Goal: Communication & Community: Answer question/provide support

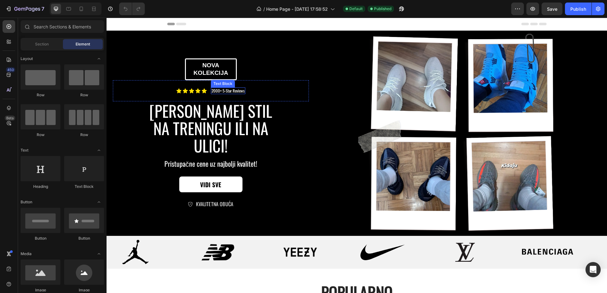
click at [222, 94] on p "2000+ 5-Star Reviews" at bounding box center [227, 90] width 33 height 5
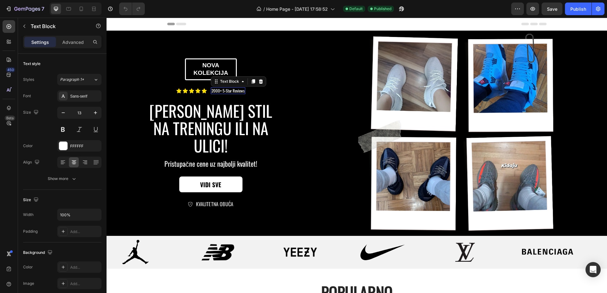
click at [222, 94] on p "2000+ 5-Star Reviews" at bounding box center [227, 90] width 33 height 5
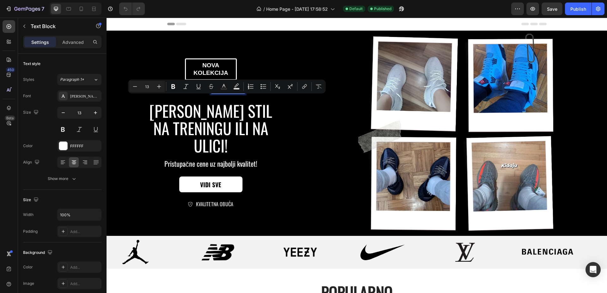
click at [224, 94] on p "2000+ 5-Star Reviews" at bounding box center [227, 90] width 33 height 5
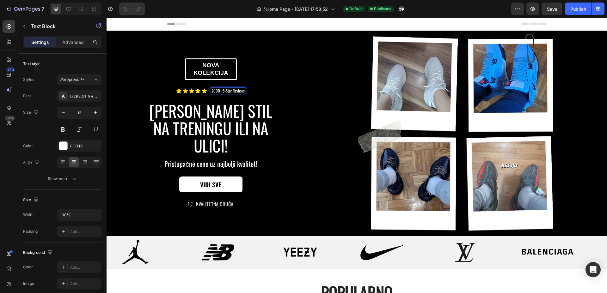
click at [243, 94] on p "2000+ 5-Star Reviews" at bounding box center [227, 90] width 33 height 5
click at [82, 5] on div at bounding box center [81, 9] width 10 height 10
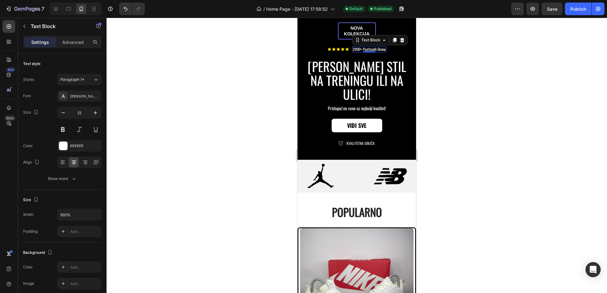
scroll to position [133, 0]
click at [584, 6] on div "Publish" at bounding box center [578, 9] width 16 height 7
click at [56, 10] on icon at bounding box center [56, 9] width 4 height 4
type input "13"
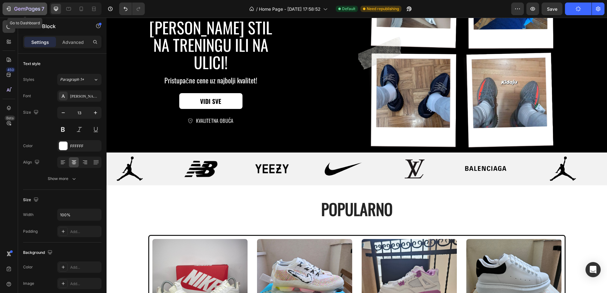
scroll to position [57, 0]
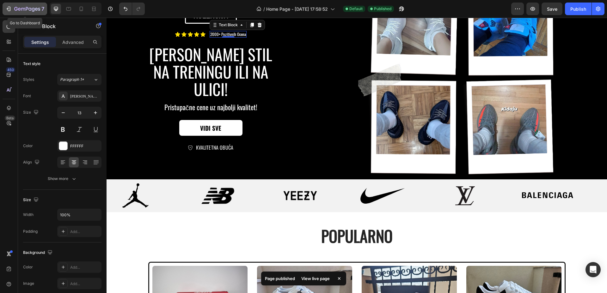
click at [31, 10] on icon "button" at bounding box center [29, 9] width 3 height 3
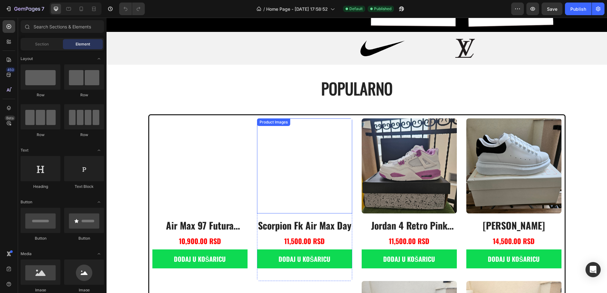
scroll to position [277, 0]
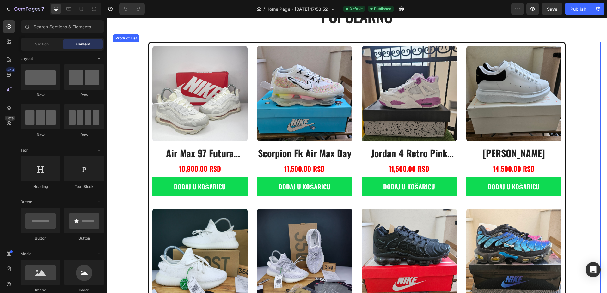
click at [248, 182] on div "Product Images air max 97 futura desert sand Product Title 10,900.00 RSD Produc…" at bounding box center [356, 208] width 409 height 325
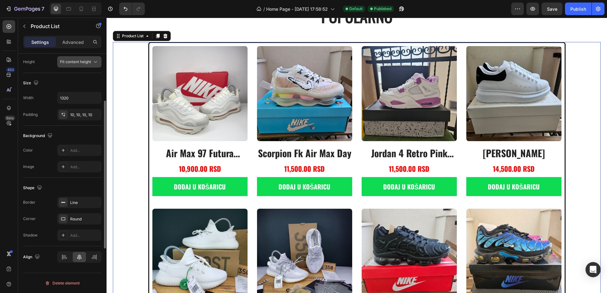
scroll to position [0, 0]
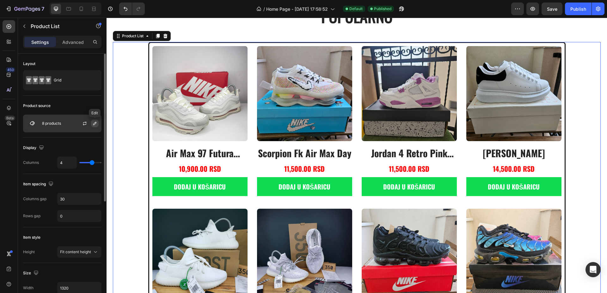
click at [95, 124] on icon "button" at bounding box center [94, 123] width 5 height 5
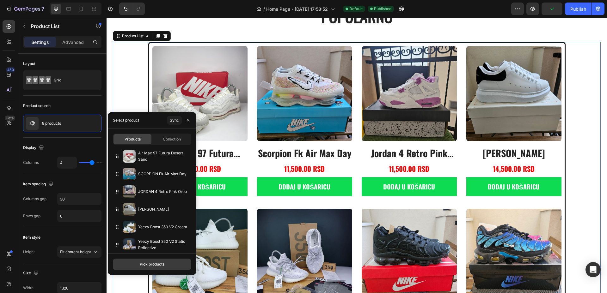
click at [151, 264] on div "Pick products" at bounding box center [152, 265] width 25 height 6
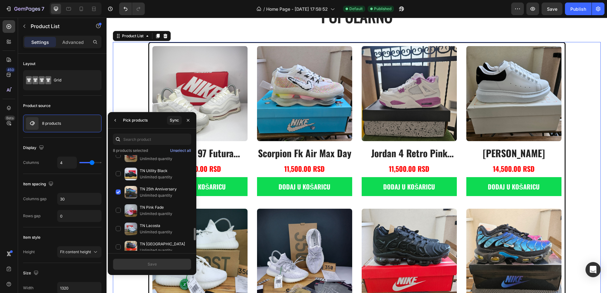
scroll to position [519, 0]
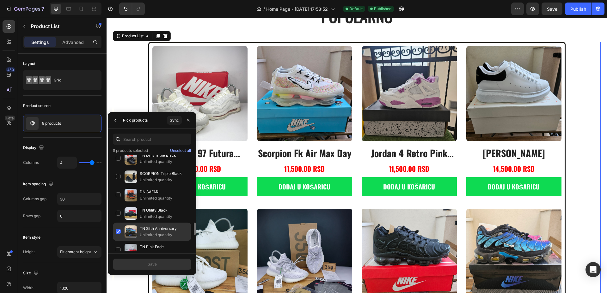
click at [118, 241] on div "TN 25th Anniversary Unlimited quantity" at bounding box center [152, 250] width 78 height 18
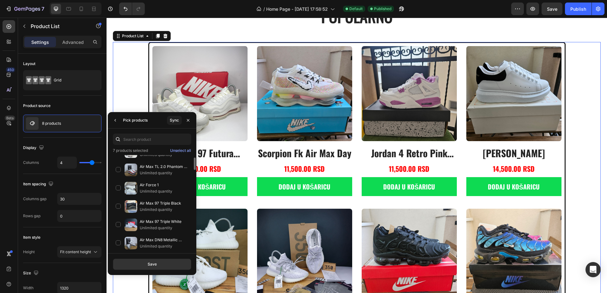
scroll to position [282, 0]
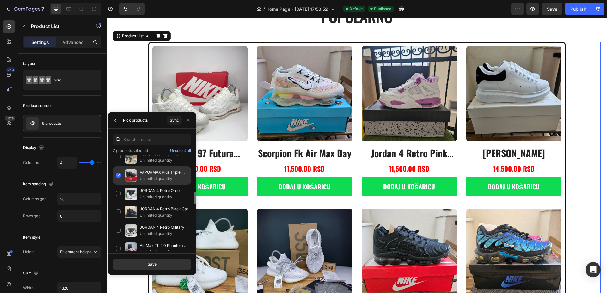
click at [117, 185] on div "VAPORMAX Plus Triple Black Unlimited quantity" at bounding box center [152, 194] width 78 height 18
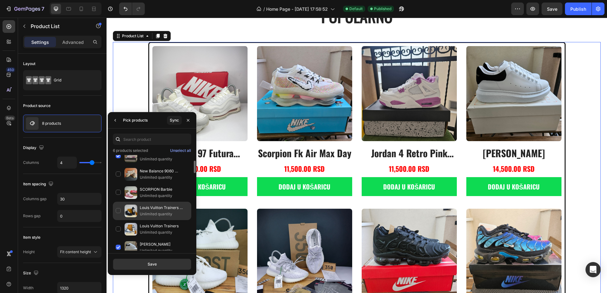
scroll to position [5, 0]
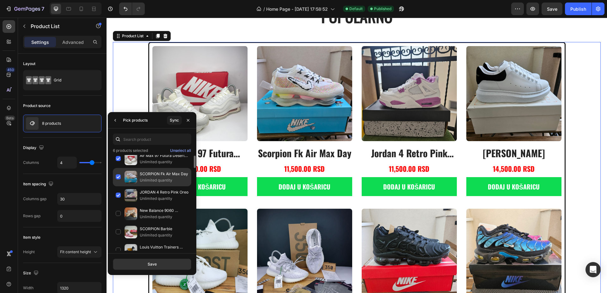
click at [119, 187] on div "SCORPION Fk Air Max Day Unlimited quantity" at bounding box center [152, 196] width 78 height 18
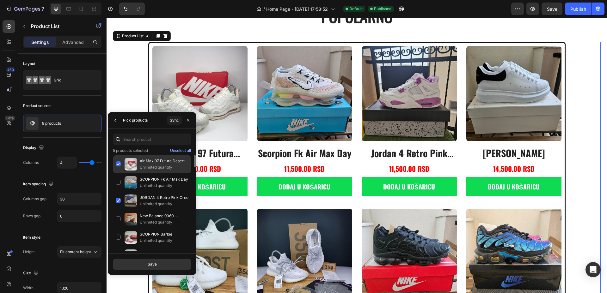
click at [118, 174] on div "Air Max 97 Futura Desert Sand Unlimited quantity" at bounding box center [152, 183] width 78 height 18
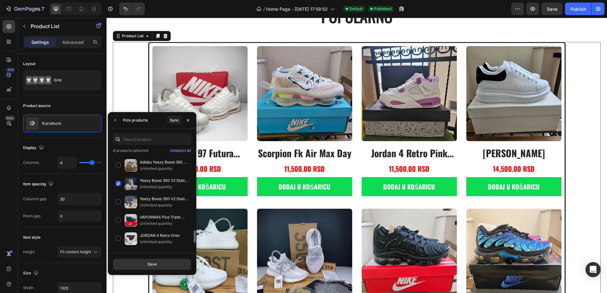
scroll to position [277, 0]
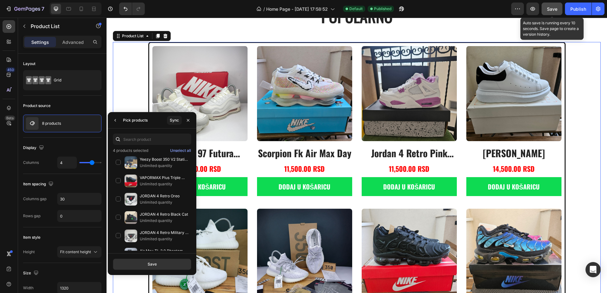
click at [556, 13] on button "Save" at bounding box center [552, 9] width 21 height 13
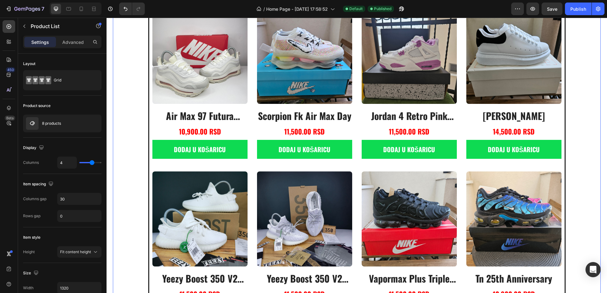
scroll to position [356, 0]
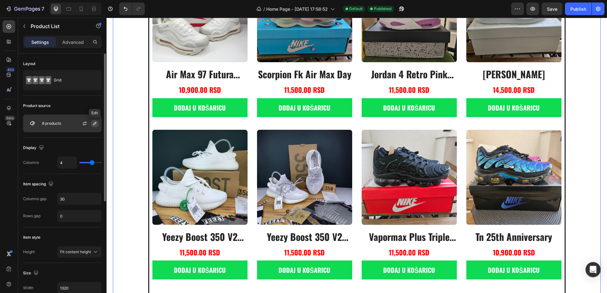
click at [95, 126] on button "button" at bounding box center [95, 124] width 8 height 8
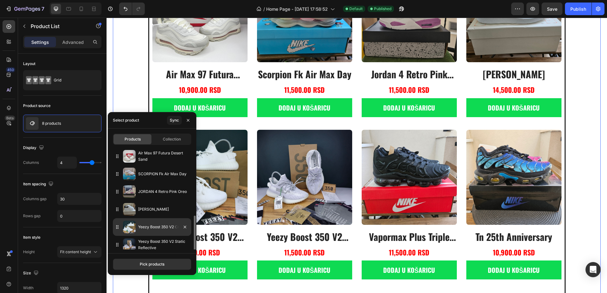
scroll to position [40, 0]
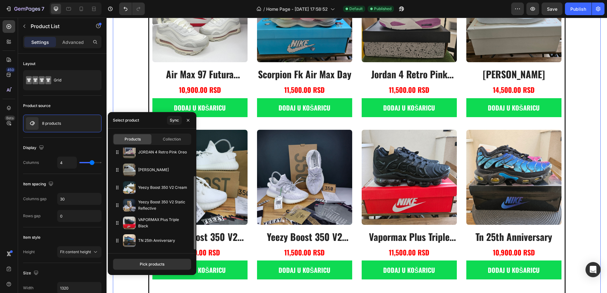
click at [150, 266] on div "Pick products" at bounding box center [152, 265] width 25 height 6
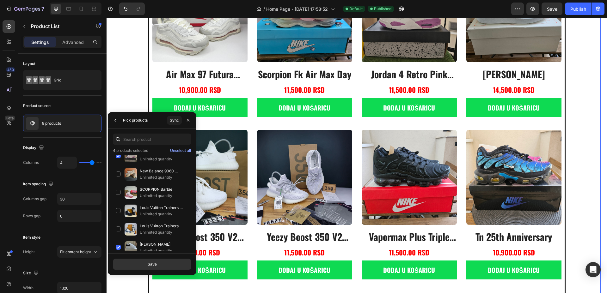
scroll to position [0, 0]
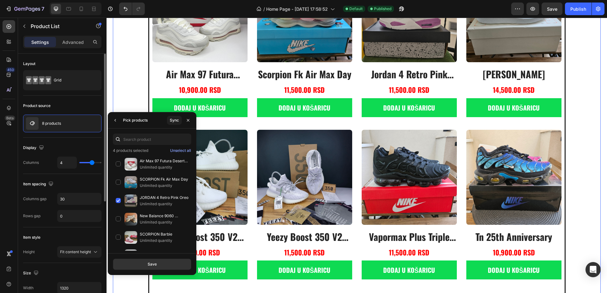
click at [75, 146] on div "Display" at bounding box center [62, 148] width 78 height 10
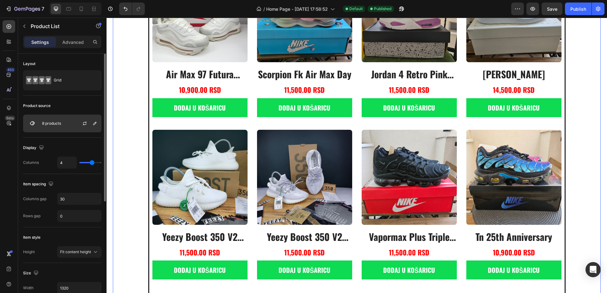
click at [58, 123] on p "8 products" at bounding box center [51, 123] width 19 height 4
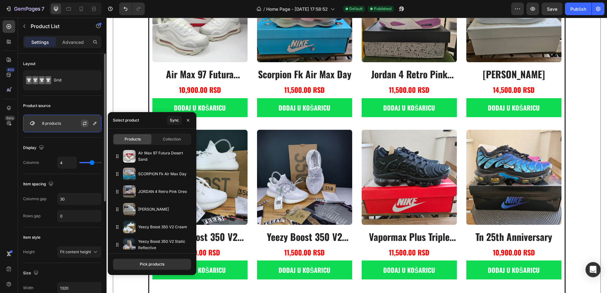
click at [88, 124] on button "button" at bounding box center [85, 124] width 8 height 8
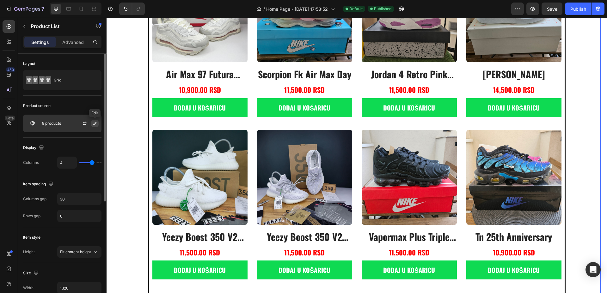
click at [94, 124] on icon "button" at bounding box center [94, 123] width 5 height 5
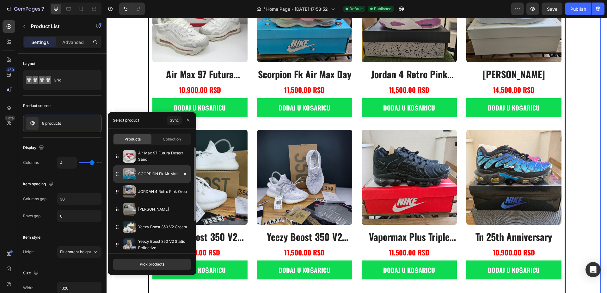
scroll to position [40, 0]
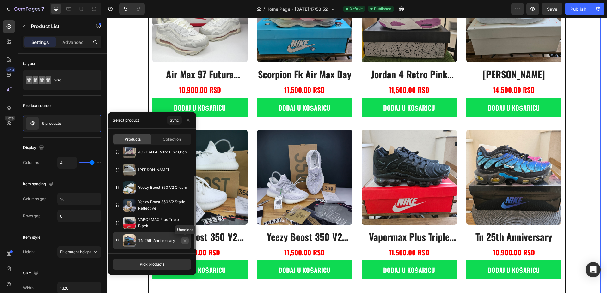
click at [184, 239] on icon "button" at bounding box center [184, 240] width 5 height 5
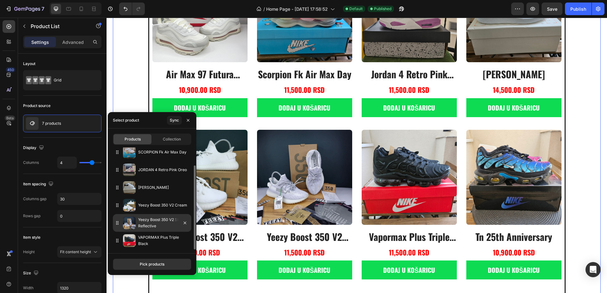
scroll to position [22, 0]
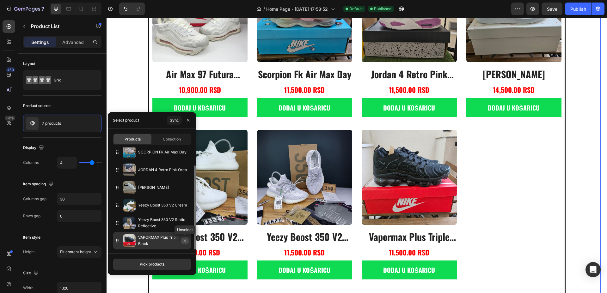
click at [187, 239] on icon "button" at bounding box center [184, 240] width 5 height 5
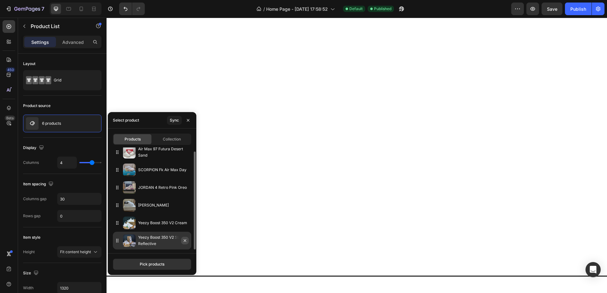
scroll to position [4, 0]
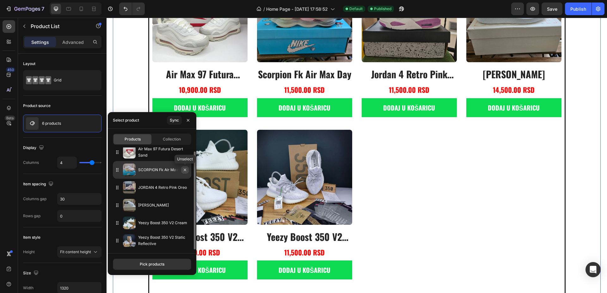
click at [184, 169] on icon "button" at bounding box center [184, 170] width 5 height 5
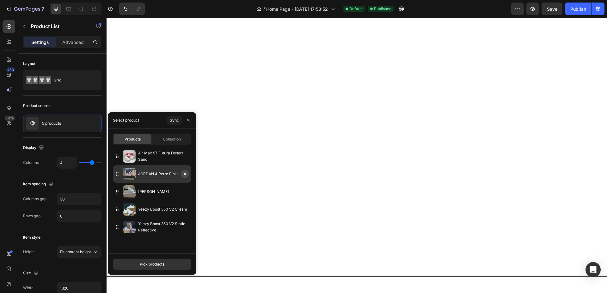
scroll to position [0, 0]
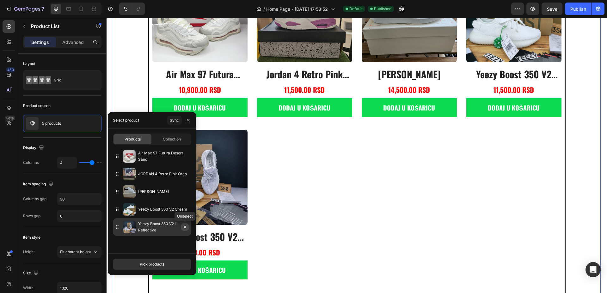
click at [186, 226] on icon "button" at bounding box center [185, 227] width 3 height 3
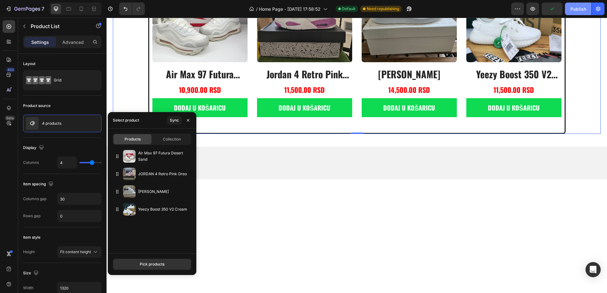
click at [571, 10] on div "Publish" at bounding box center [578, 9] width 16 height 7
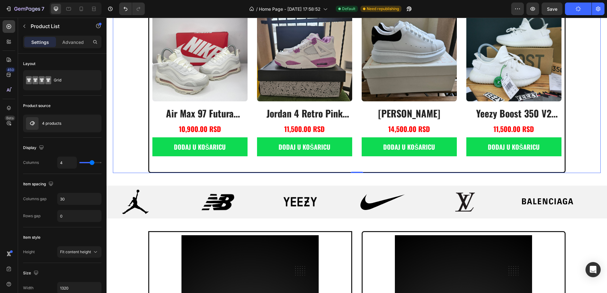
scroll to position [316, 0]
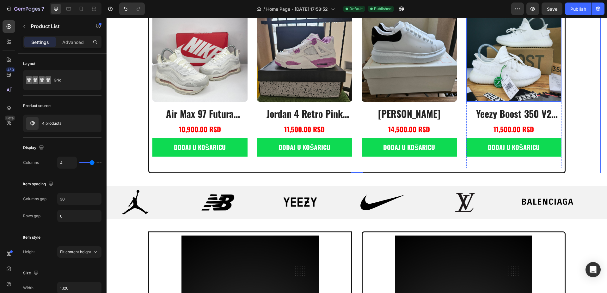
click at [495, 73] on img at bounding box center [513, 54] width 95 height 95
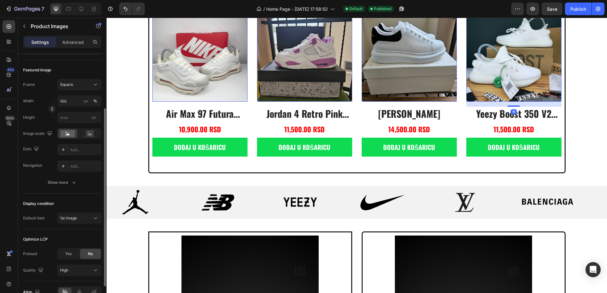
scroll to position [114, 0]
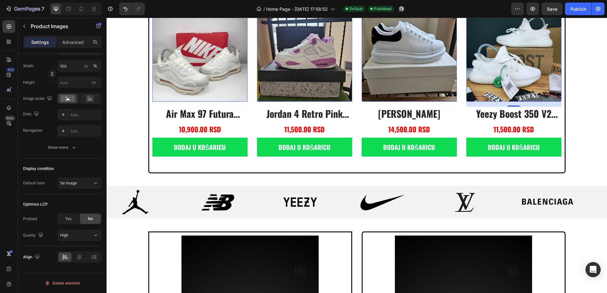
click at [196, 74] on img at bounding box center [199, 54] width 95 height 95
click at [294, 69] on img at bounding box center [304, 54] width 95 height 95
click at [407, 67] on img at bounding box center [409, 54] width 95 height 95
click at [477, 64] on img at bounding box center [513, 54] width 95 height 95
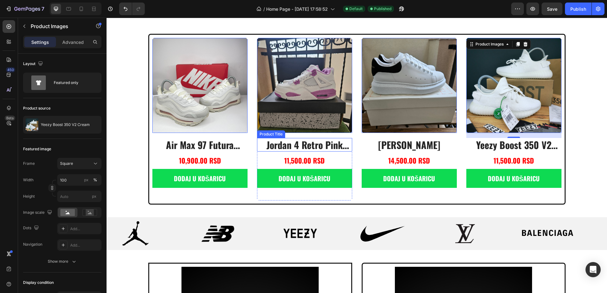
scroll to position [237, 0]
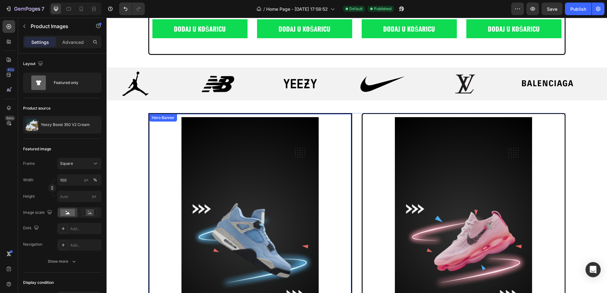
click at [207, 141] on div "Background Image" at bounding box center [250, 231] width 202 height 229
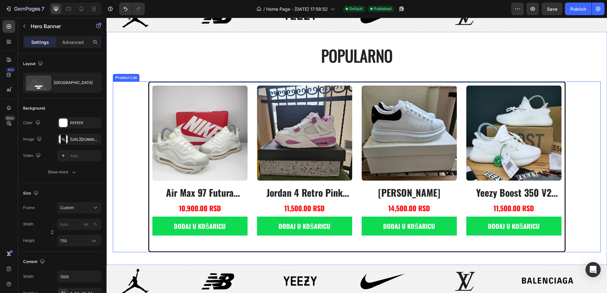
click at [247, 95] on div "Product Images air max 97 futura desert sand Product Title 10,900.00 RSD Produc…" at bounding box center [356, 167] width 409 height 163
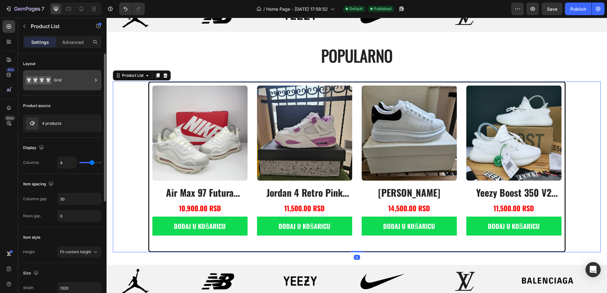
click at [73, 84] on div "Grid" at bounding box center [73, 80] width 39 height 15
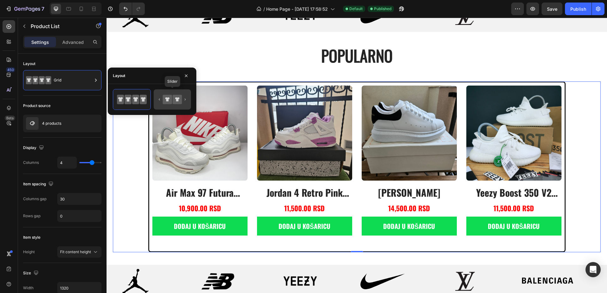
click at [168, 98] on icon at bounding box center [167, 99] width 4 height 4
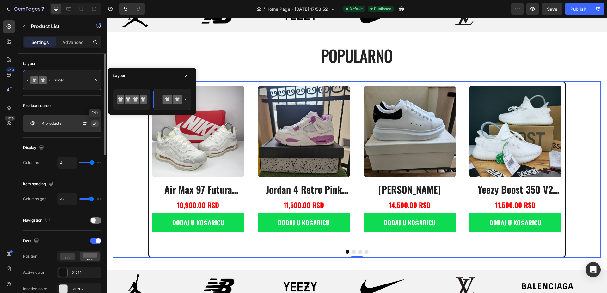
click at [94, 121] on icon "button" at bounding box center [94, 123] width 5 height 5
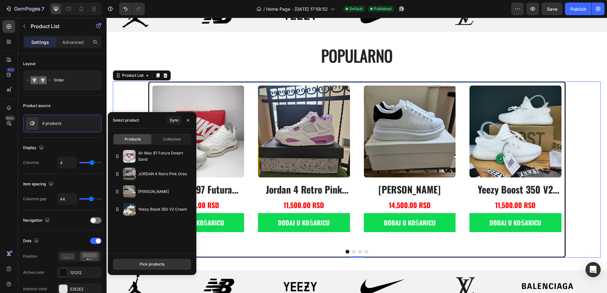
drag, startPoint x: 152, startPoint y: 264, endPoint x: 148, endPoint y: 257, distance: 8.2
click at [153, 264] on div "Pick products" at bounding box center [152, 265] width 25 height 6
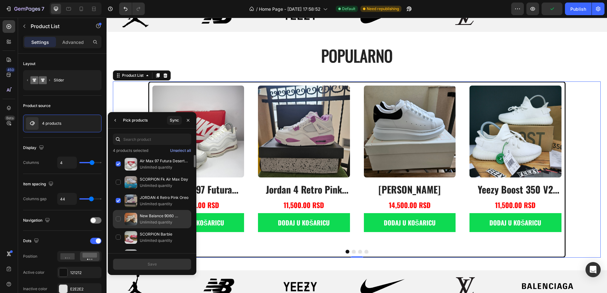
click at [119, 229] on div "New Balance 9060 (yellow) Unlimited quantity" at bounding box center [152, 238] width 78 height 18
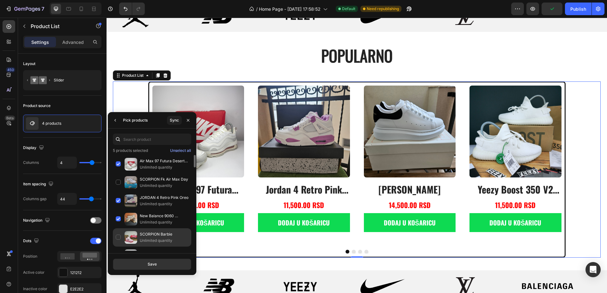
click at [117, 247] on div "SCORPION Barbie Unlimited quantity" at bounding box center [152, 256] width 78 height 18
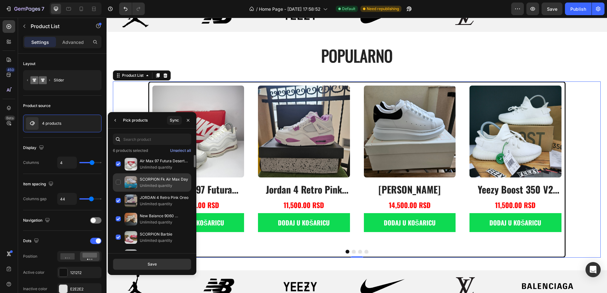
click at [119, 192] on div "SCORPION Fk Air Max Day Unlimited quantity" at bounding box center [152, 201] width 78 height 18
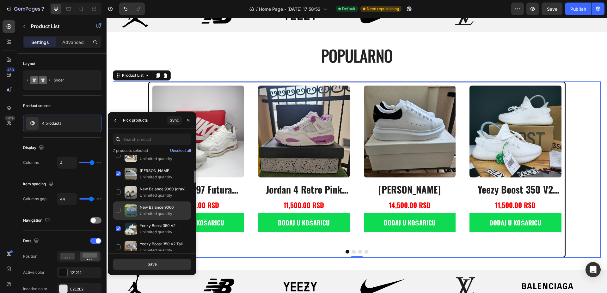
click at [117, 220] on div "New Balance 9060 Unlimited quantity" at bounding box center [152, 229] width 78 height 18
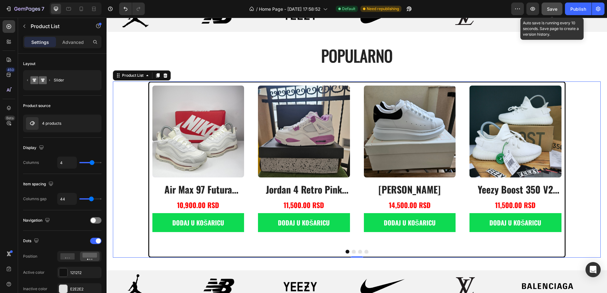
click at [554, 6] on span "Save" at bounding box center [552, 8] width 10 height 5
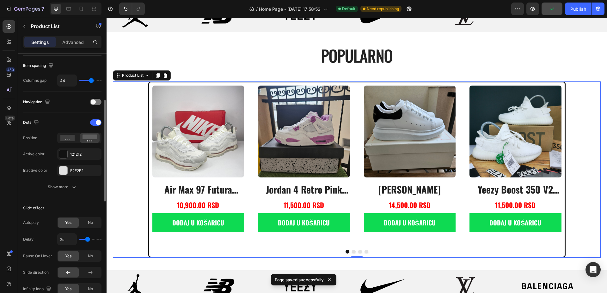
scroll to position [158, 0]
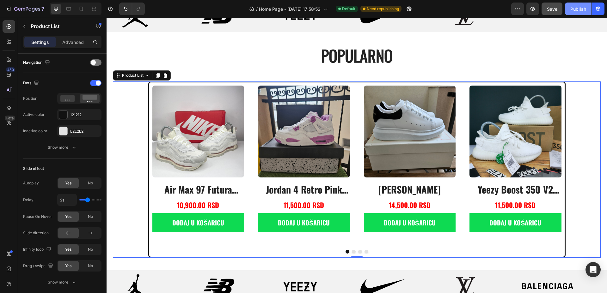
click at [573, 8] on div "Publish" at bounding box center [578, 9] width 16 height 7
click at [130, 108] on div "Product Images air max 97 futura desert sand Product Title 10,900.00 RSD Produc…" at bounding box center [357, 170] width 488 height 176
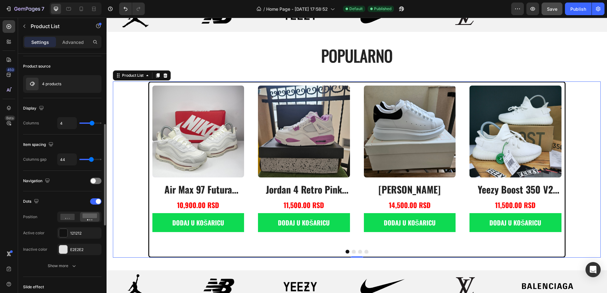
scroll to position [79, 0]
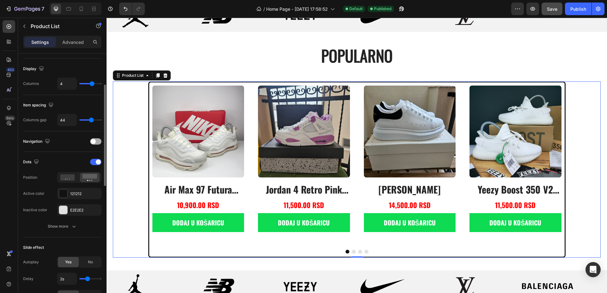
click at [98, 138] on div at bounding box center [95, 141] width 11 height 6
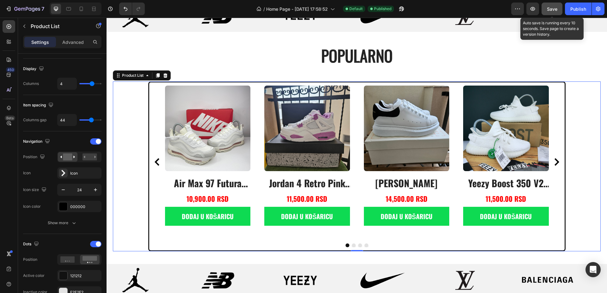
click at [558, 8] on button "Save" at bounding box center [552, 9] width 21 height 13
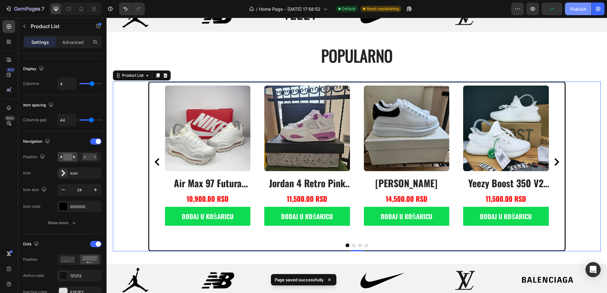
click at [582, 12] on button "Publish" at bounding box center [578, 9] width 27 height 13
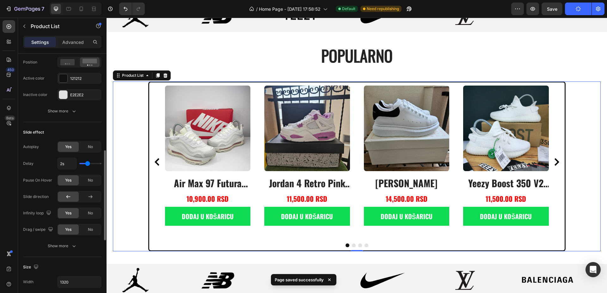
scroll to position [316, 0]
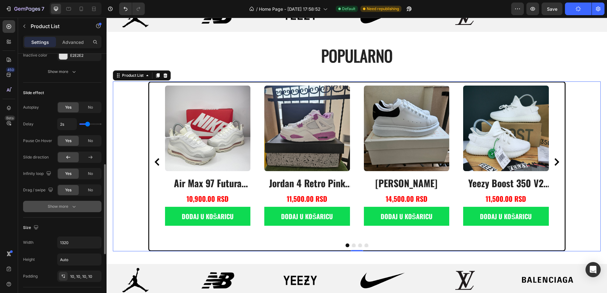
click at [64, 205] on div "Show more" at bounding box center [62, 207] width 29 height 6
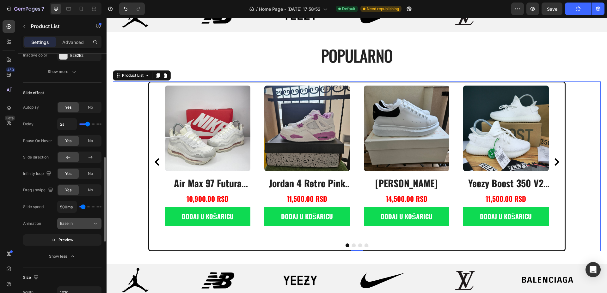
click at [74, 222] on div "Ease in" at bounding box center [76, 224] width 32 height 6
click at [79, 222] on div "Ease in" at bounding box center [76, 224] width 32 height 6
click at [70, 241] on span "Preview" at bounding box center [65, 240] width 15 height 6
click at [69, 241] on span "Pause" at bounding box center [65, 240] width 11 height 6
click at [88, 223] on div "Ease in" at bounding box center [76, 224] width 32 height 6
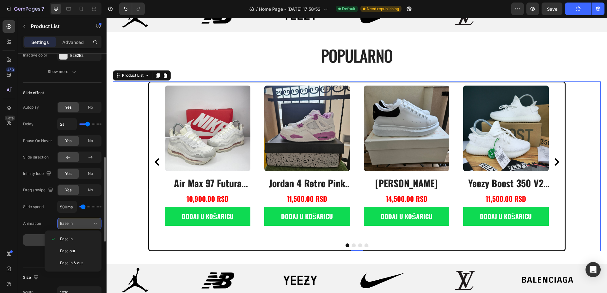
click at [88, 223] on div "Ease in" at bounding box center [76, 224] width 32 height 6
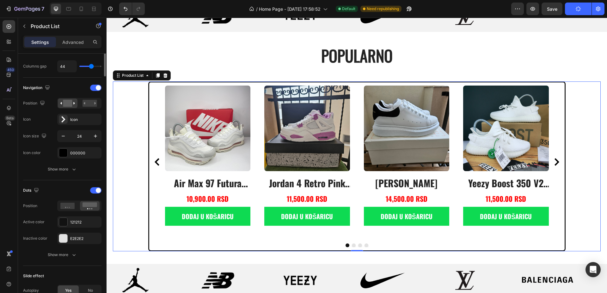
scroll to position [0, 0]
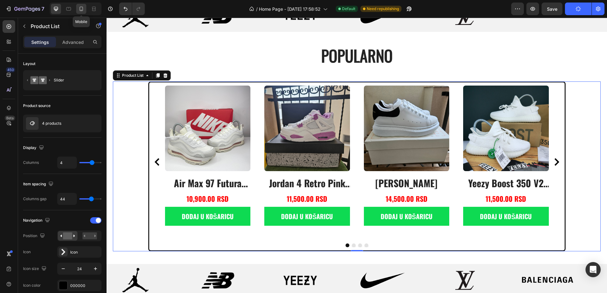
click at [82, 11] on icon at bounding box center [81, 9] width 6 height 6
type input "1.4"
type input "1"
type input "21"
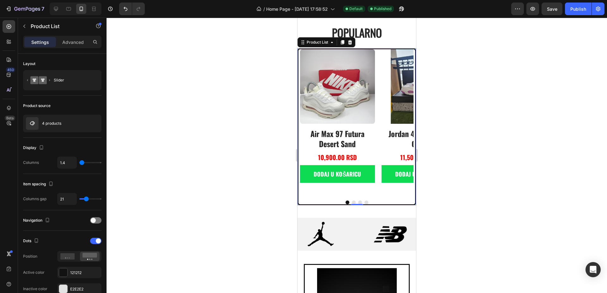
scroll to position [246, 0]
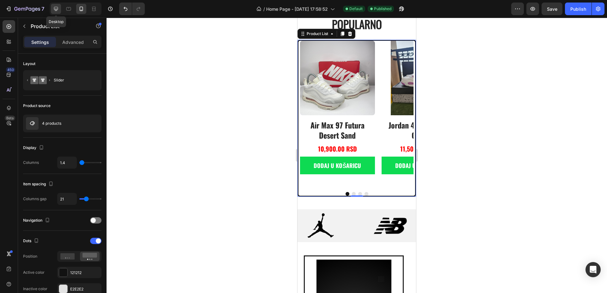
click at [52, 9] on div at bounding box center [56, 9] width 10 height 10
type input "4"
type input "44"
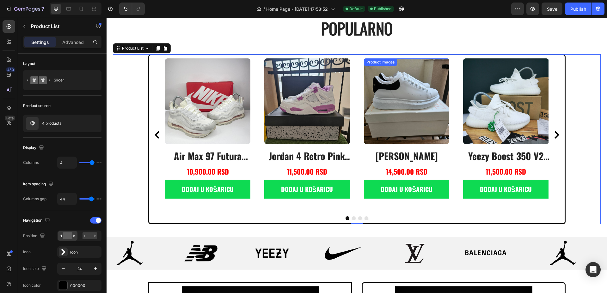
scroll to position [260, 0]
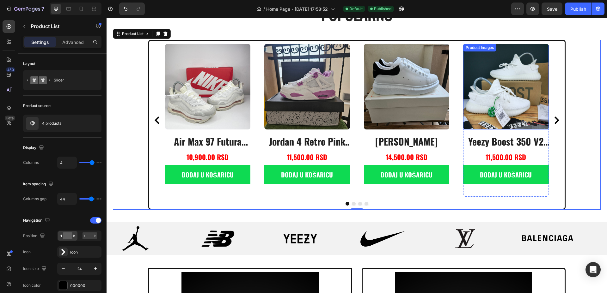
click at [541, 103] on img at bounding box center [506, 87] width 86 height 86
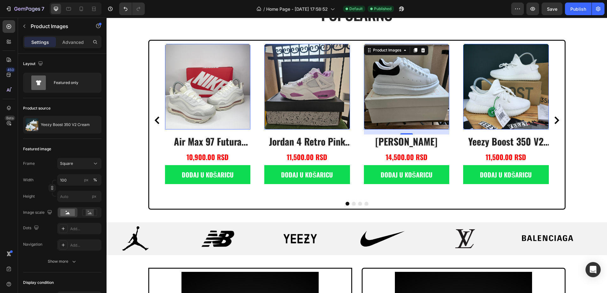
click at [436, 100] on img at bounding box center [407, 87] width 86 height 86
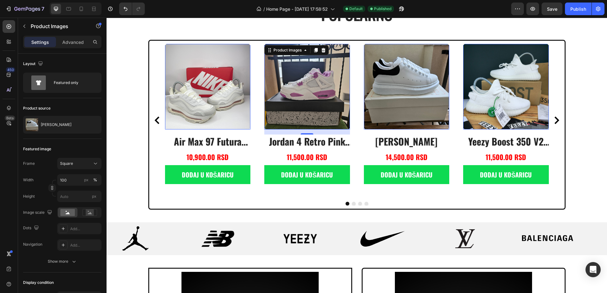
drag, startPoint x: 303, startPoint y: 97, endPoint x: 296, endPoint y: 97, distance: 6.6
click at [303, 96] on img at bounding box center [307, 87] width 86 height 86
click at [211, 97] on img at bounding box center [208, 87] width 86 height 86
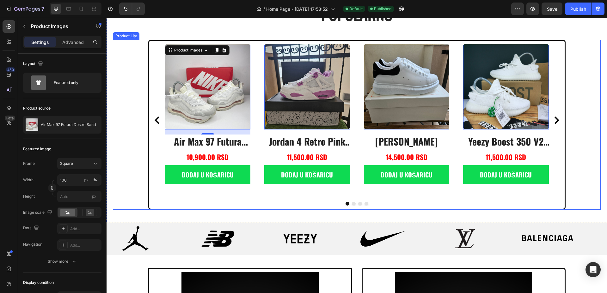
click at [579, 99] on div "Product Images 0 air max 97 futura desert sand Product Title 10,900.00 RSD Prod…" at bounding box center [357, 125] width 488 height 170
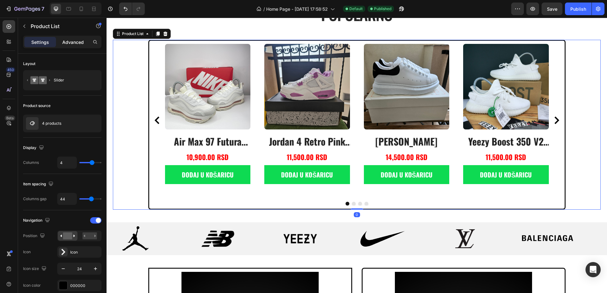
click at [68, 39] on p "Advanced" at bounding box center [72, 42] width 21 height 7
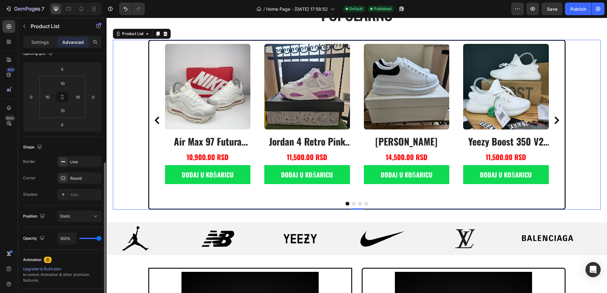
scroll to position [119, 0]
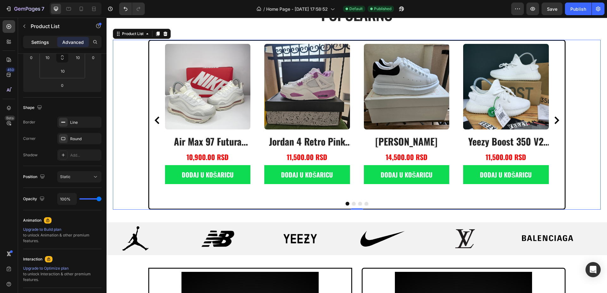
click at [46, 42] on p "Settings" at bounding box center [40, 42] width 18 height 7
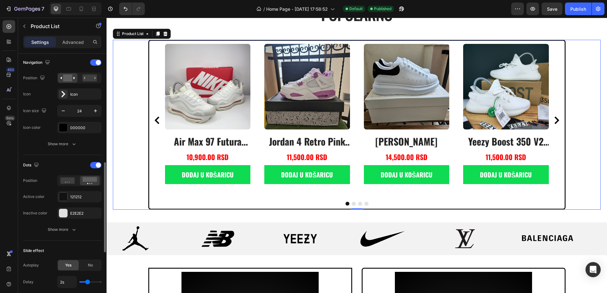
scroll to position [198, 0]
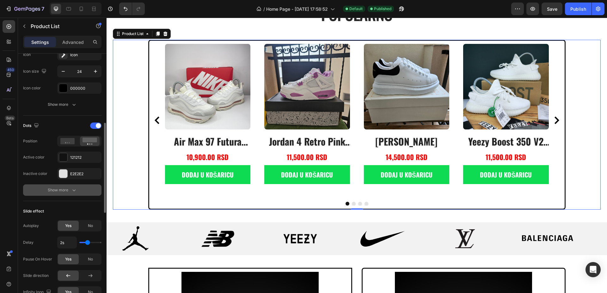
click at [63, 189] on div "Show more" at bounding box center [62, 190] width 29 height 6
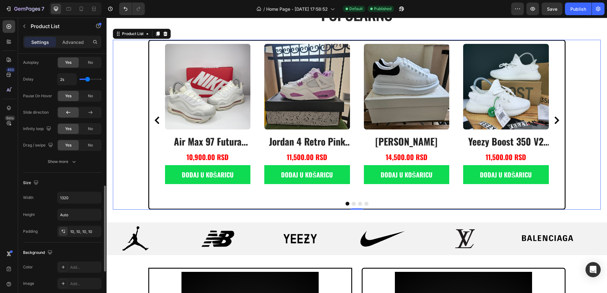
scroll to position [435, 0]
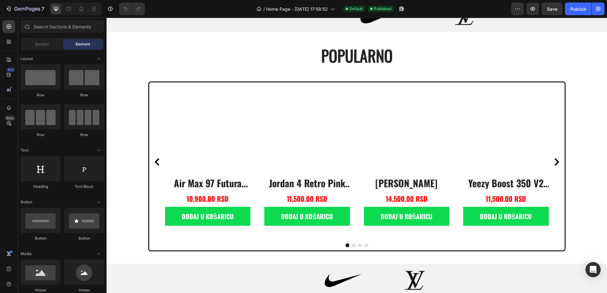
scroll to position [277, 0]
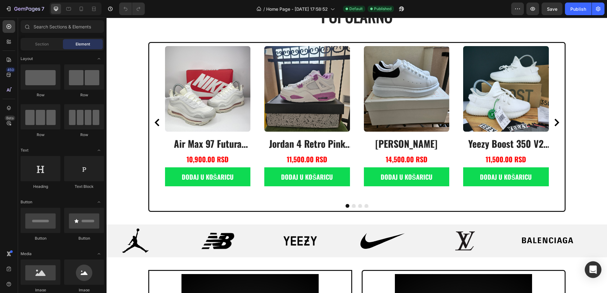
click at [589, 268] on div "Open Intercom Messenger" at bounding box center [593, 270] width 17 height 17
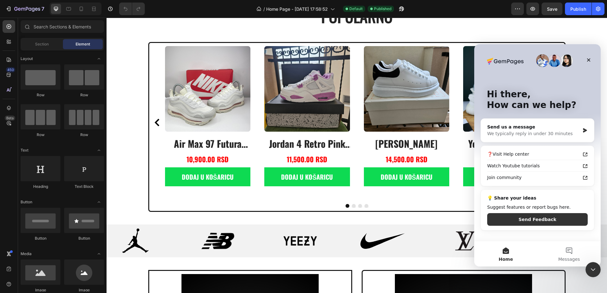
scroll to position [0, 0]
click at [525, 131] on div "We typically reply in under 30 minutes" at bounding box center [533, 134] width 93 height 7
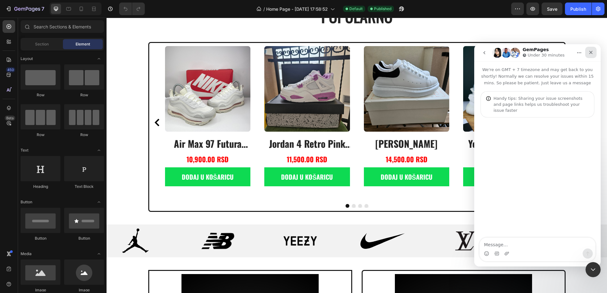
click at [591, 53] on icon "Close" at bounding box center [590, 52] width 5 height 5
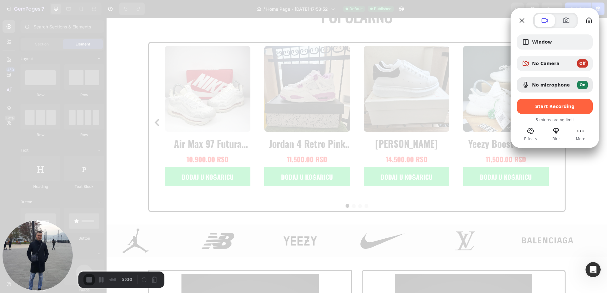
click at [538, 98] on div "Window No Camera Off No microphone On Start Recording" at bounding box center [555, 74] width 76 height 80
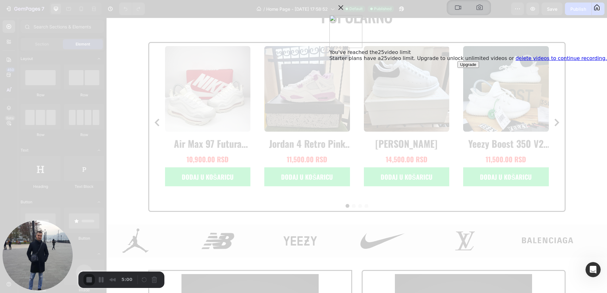
click at [538, 61] on span "Starter plans have a 25 video limit. Upgrade to unlock unlimited videos or dele…" at bounding box center [468, 58] width 278 height 6
drag, startPoint x: 497, startPoint y: 23, endPoint x: 491, endPoint y: 15, distance: 9.7
click at [346, 13] on button "Close" at bounding box center [341, 8] width 10 height 10
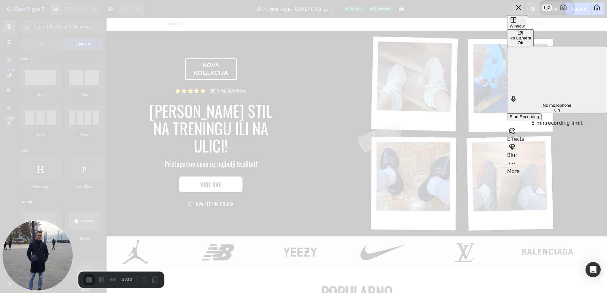
click at [538, 114] on div "Start Recording" at bounding box center [524, 116] width 29 height 5
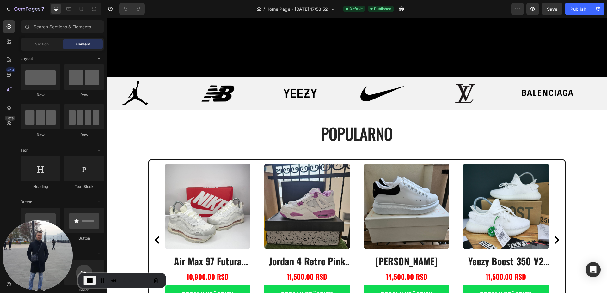
scroll to position [237, 0]
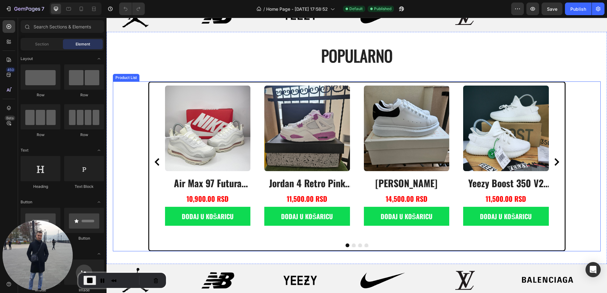
drag, startPoint x: 354, startPoint y: 168, endPoint x: 320, endPoint y: 114, distance: 63.8
click at [354, 168] on div "Product Images air max 97 futura desert sand Product Title 10,900.00 RSD Produc…" at bounding box center [357, 162] width 384 height 153
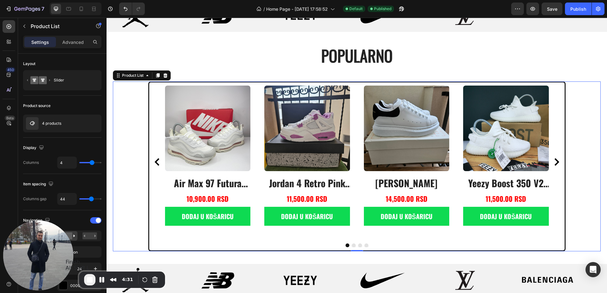
click at [87, 279] on span "End Recording" at bounding box center [90, 280] width 8 height 8
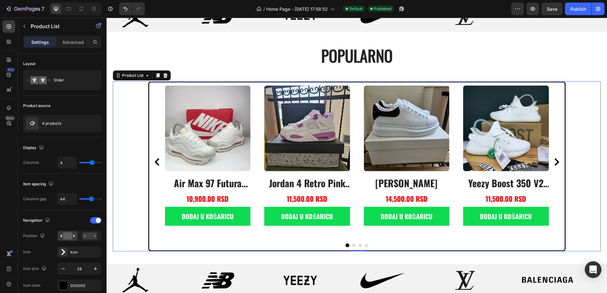
click at [590, 268] on icon "Open Intercom Messenger" at bounding box center [592, 270] width 7 height 8
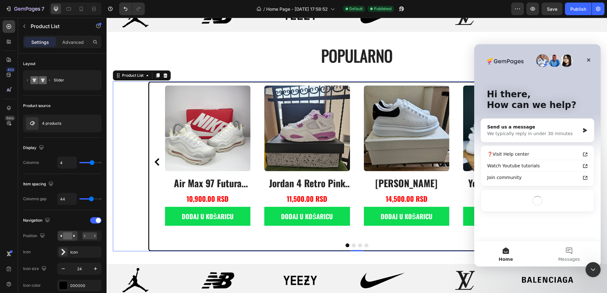
scroll to position [0, 0]
click at [519, 133] on div "We typically reply in under 30 minutes" at bounding box center [533, 134] width 93 height 7
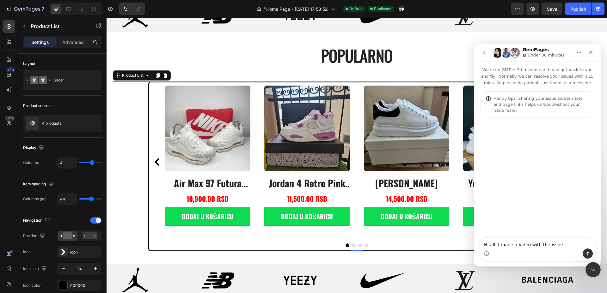
type textarea "Hi all. I made a video with the issue. https://www.loom.com/share/c8149c8a1ded4…"
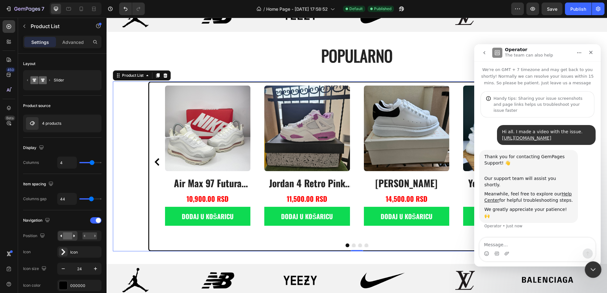
click at [590, 267] on icon "Close Intercom Messenger" at bounding box center [592, 269] width 8 height 8
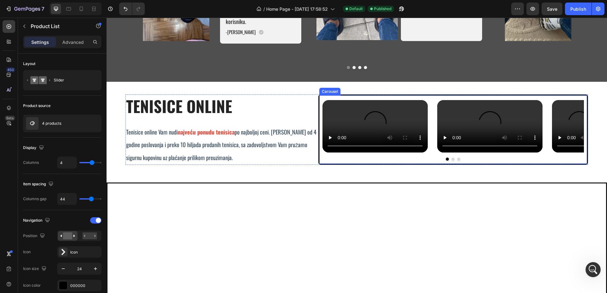
scroll to position [1464, 0]
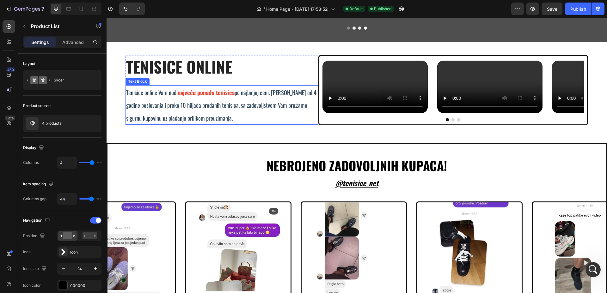
drag, startPoint x: 254, startPoint y: 155, endPoint x: 248, endPoint y: 156, distance: 5.6
click at [254, 122] on span "po najboljoj ceni. Sa više od 4 godine poslovanja i preko 10 hiljada prodanih t…" at bounding box center [221, 105] width 190 height 34
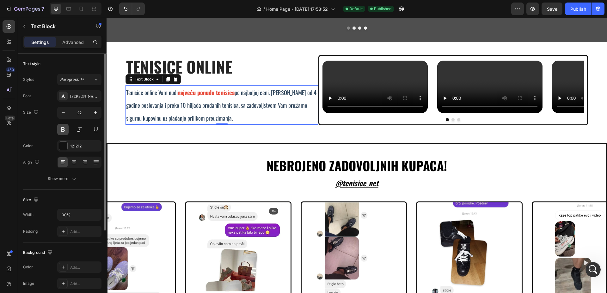
click at [63, 132] on button at bounding box center [62, 129] width 11 height 11
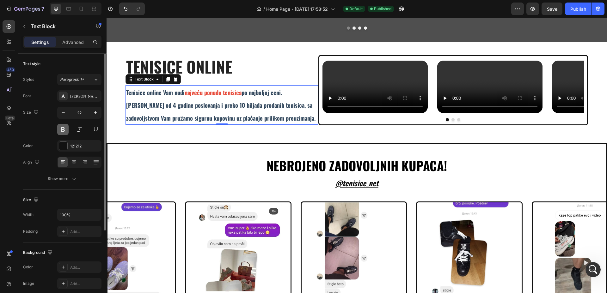
click at [63, 132] on button at bounding box center [62, 129] width 11 height 11
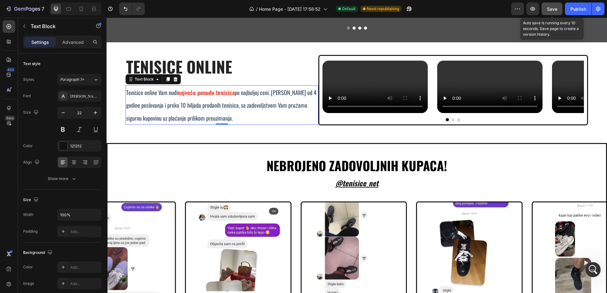
click at [550, 7] on span "Save" at bounding box center [552, 8] width 10 height 5
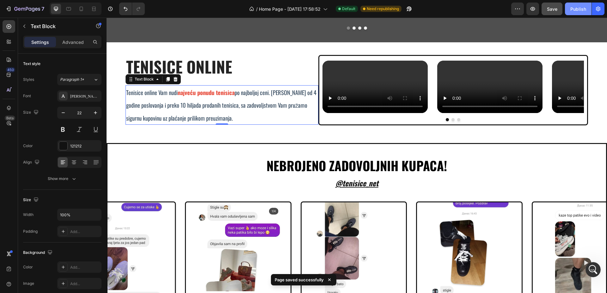
click at [583, 9] on div "Publish" at bounding box center [578, 9] width 16 height 7
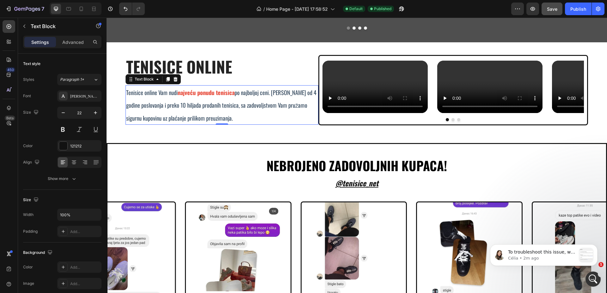
scroll to position [250, 0]
click at [588, 276] on div "Open Intercom Messenger" at bounding box center [592, 278] width 21 height 21
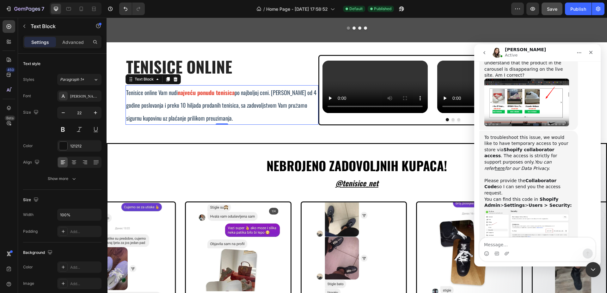
click at [524, 209] on img "Célia says…" at bounding box center [526, 226] width 85 height 34
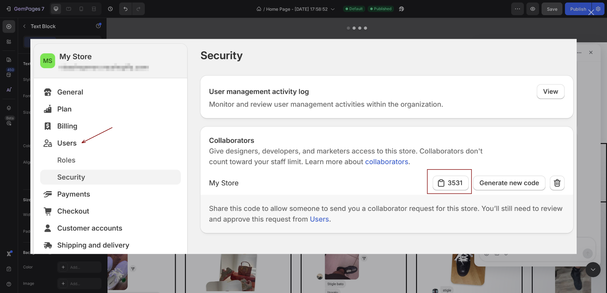
scroll to position [0, 0]
click at [600, 65] on div "Intercom messenger" at bounding box center [303, 146] width 607 height 293
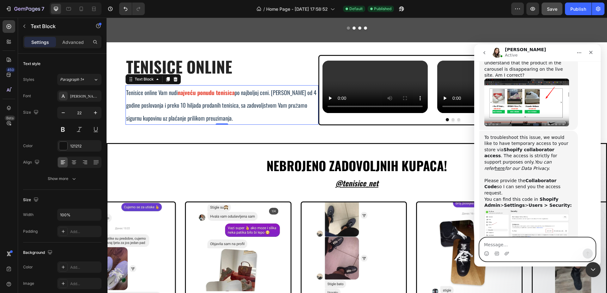
click at [531, 245] on textarea "Message…" at bounding box center [538, 243] width 116 height 11
paste textarea "5389"
type textarea "5389"
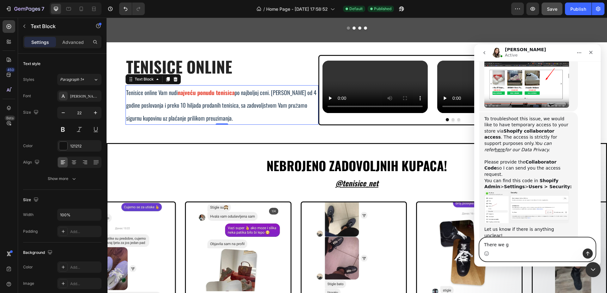
type textarea "There we go"
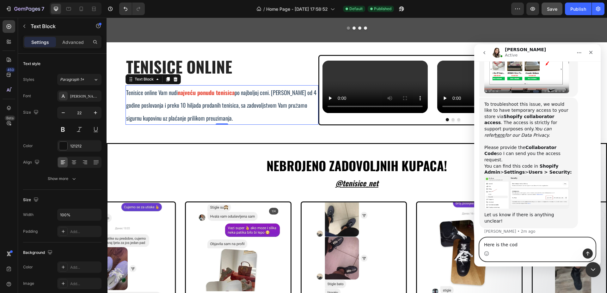
type textarea "Here is the code"
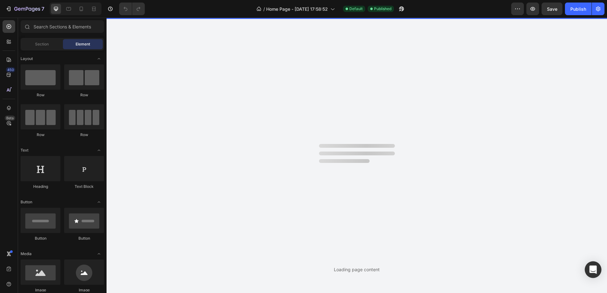
click at [590, 270] on icon "Open Intercom Messenger" at bounding box center [592, 270] width 7 height 8
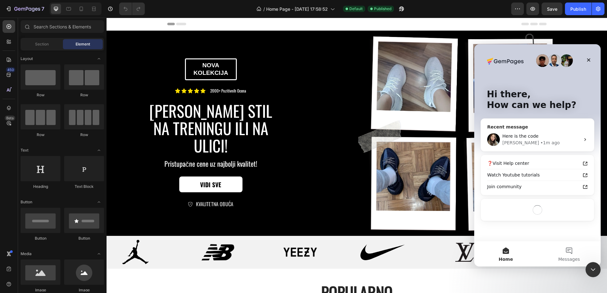
click at [540, 140] on div "• 1m ago" at bounding box center [549, 143] width 19 height 7
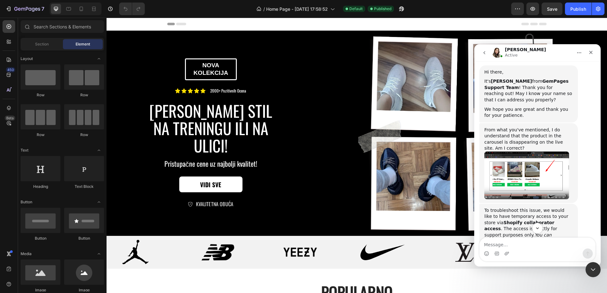
scroll to position [298, 0]
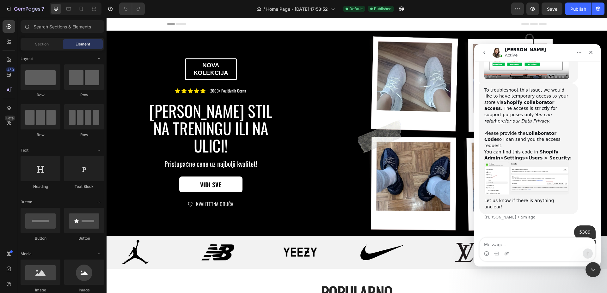
click at [525, 245] on textarea "Message…" at bounding box center [538, 243] width 116 height 11
type textarea "And i am Blagiii"
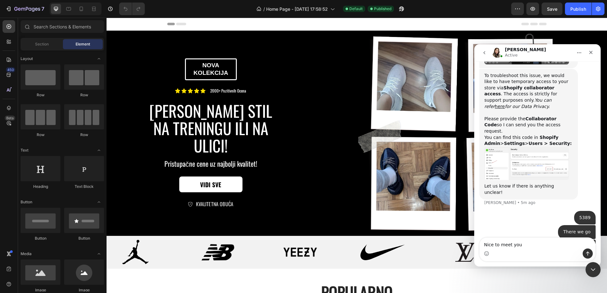
type textarea "Nice to meet you!"
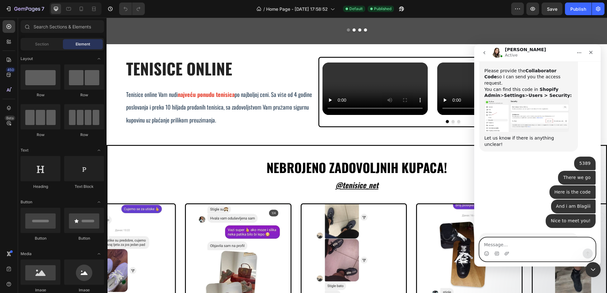
scroll to position [360, 0]
type textarea "pleasure!"
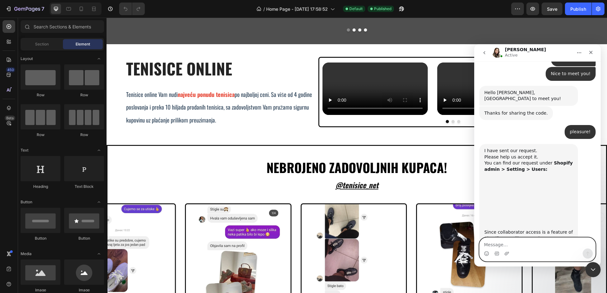
scroll to position [499, 0]
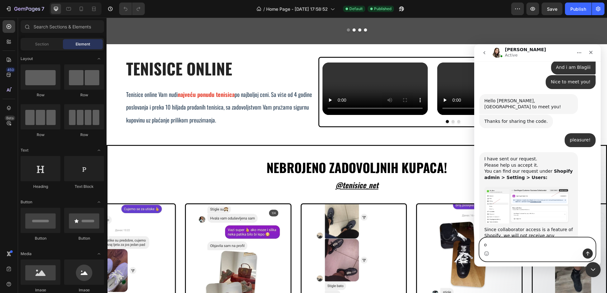
type textarea "o"
type textarea "I did it!"
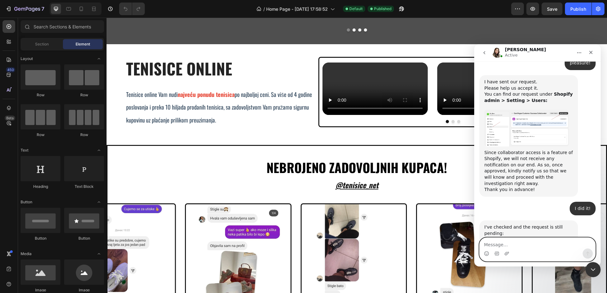
scroll to position [579, 0]
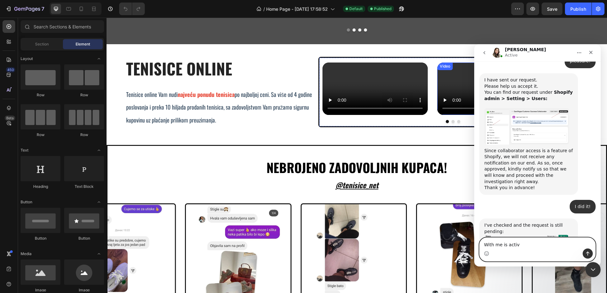
type textarea "With me is active"
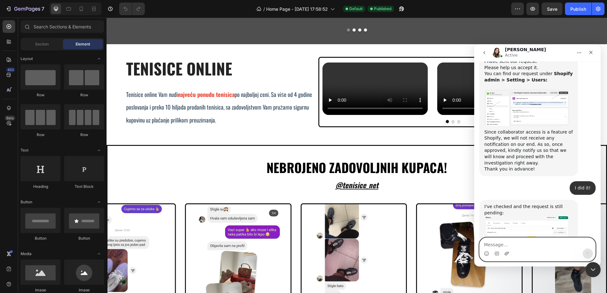
click at [506, 252] on icon "Upload attachment" at bounding box center [506, 253] width 5 height 5
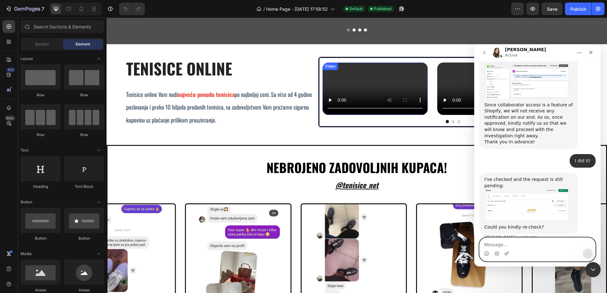
scroll to position [632, 0]
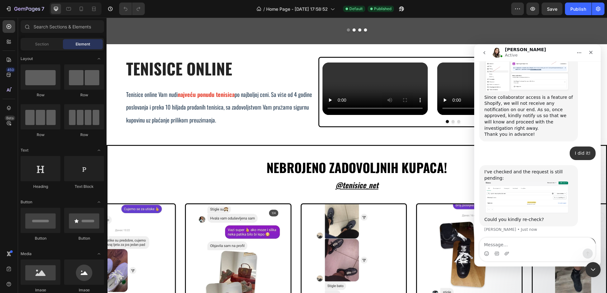
click at [524, 256] on img "Tenisice says…" at bounding box center [548, 269] width 85 height 27
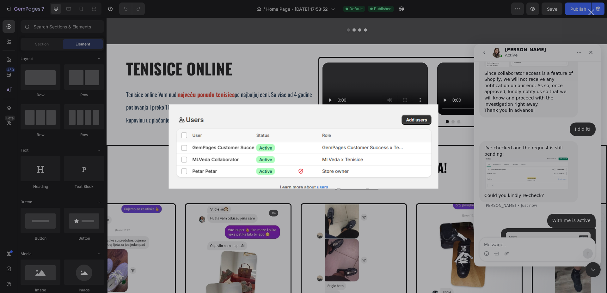
scroll to position [656, 0]
click at [491, 133] on div "Intercom messenger" at bounding box center [303, 146] width 607 height 293
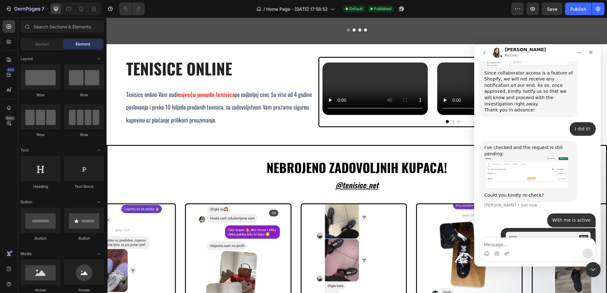
click at [549, 157] on img "Célia says…" at bounding box center [526, 173] width 85 height 32
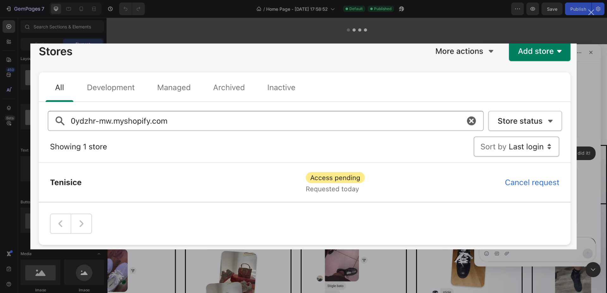
click at [582, 118] on div "Intercom messenger" at bounding box center [303, 146] width 607 height 293
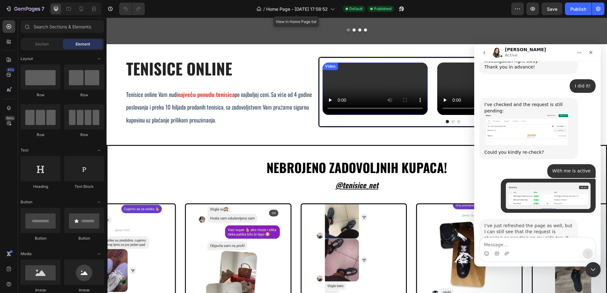
scroll to position [703, 0]
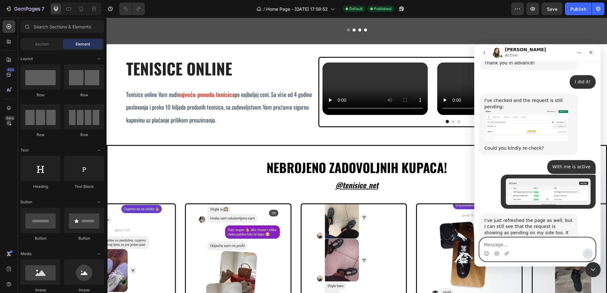
click at [536, 247] on textarea "Message…" at bounding box center [538, 243] width 116 height 11
type textarea "Sure. No pprobs. Ill be online"
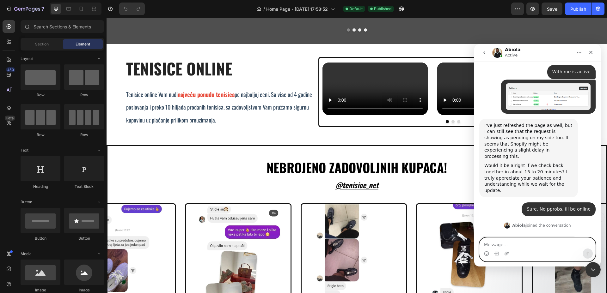
scroll to position [798, 0]
click at [517, 243] on textarea "Message…" at bounding box center [538, 243] width 116 height 11
type textarea "Thanks!"
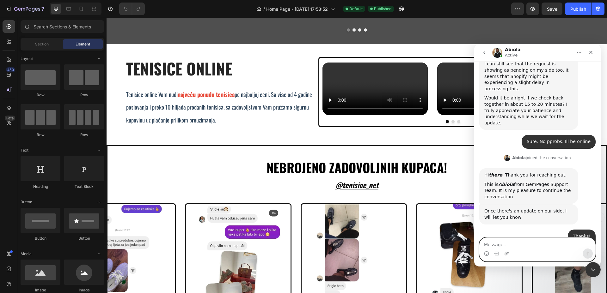
scroll to position [870, 0]
